Goal: Task Accomplishment & Management: Use online tool/utility

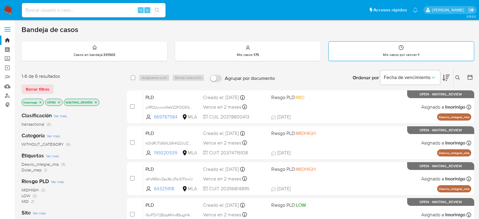
click at [411, 55] on p "Mis casos por vencer : 1" at bounding box center [401, 54] width 37 height 5
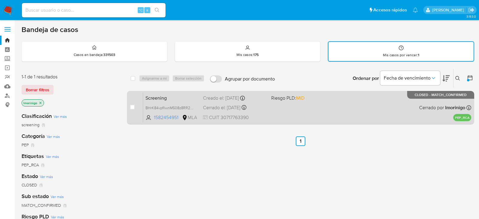
click at [356, 113] on div "Screening BHrK84vpfIlwnM508z8RR2FH 1582454951 MLA Riesgo PLD: MID Creado el: 19…" at bounding box center [307, 108] width 328 height 30
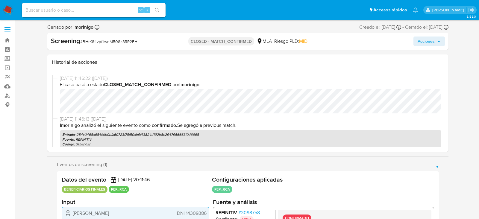
select select "10"
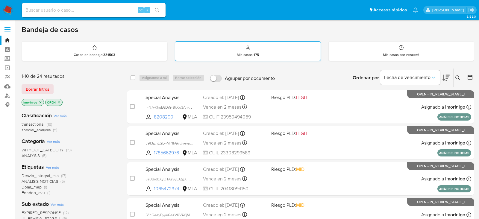
click at [253, 47] on div "Mis casos : 175" at bounding box center [247, 51] width 145 height 19
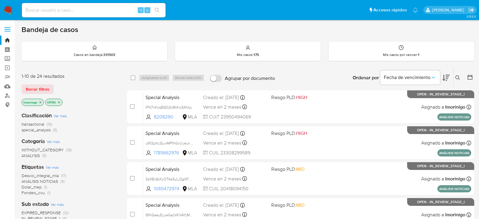
click at [81, 17] on div "⌥ s" at bounding box center [94, 10] width 144 height 14
click at [78, 10] on input at bounding box center [94, 10] width 144 height 8
paste input "HuW26MFDAE1bxB71ZrmN2QqG"
type input "HuW26MFDAE1bxB71ZrmN2QqG"
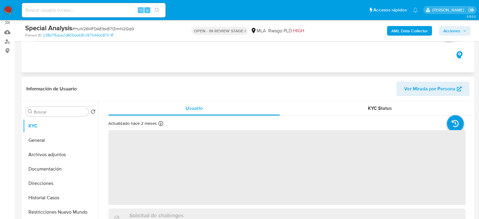
scroll to position [80, 0]
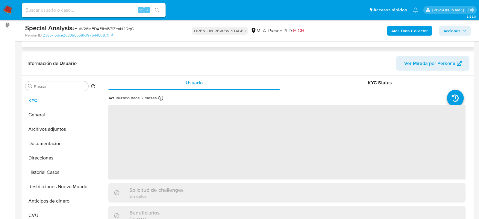
select select "10"
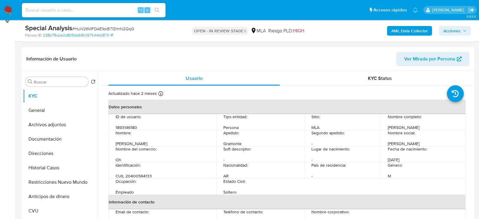
scroll to position [87, 0]
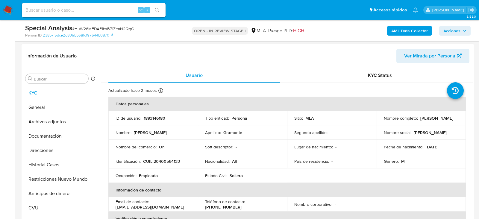
click at [159, 118] on p "1893146180" at bounding box center [155, 118] width 22 height 5
copy p "1893146180"
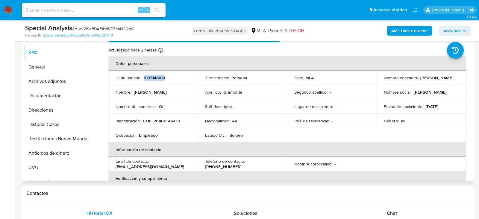
scroll to position [129, 0]
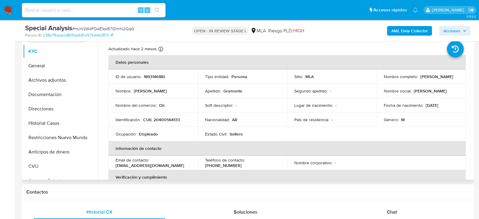
click at [167, 118] on p "CUIL 20400564133" at bounding box center [161, 119] width 37 height 5
copy p "20400564133"
